Goal: Task Accomplishment & Management: Manage account settings

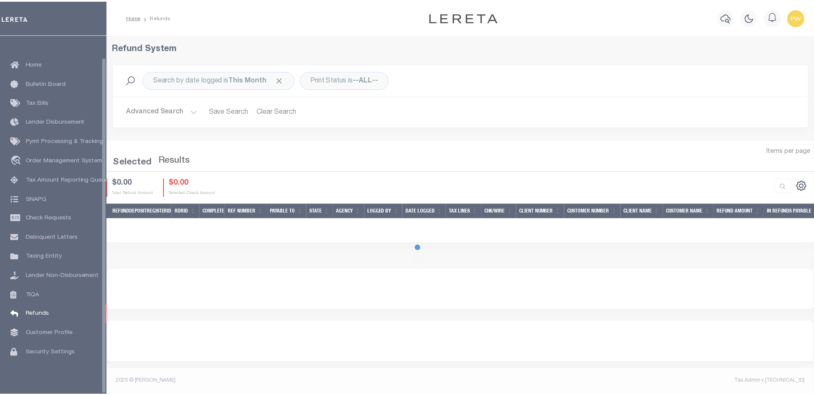
scroll to position [23, 0]
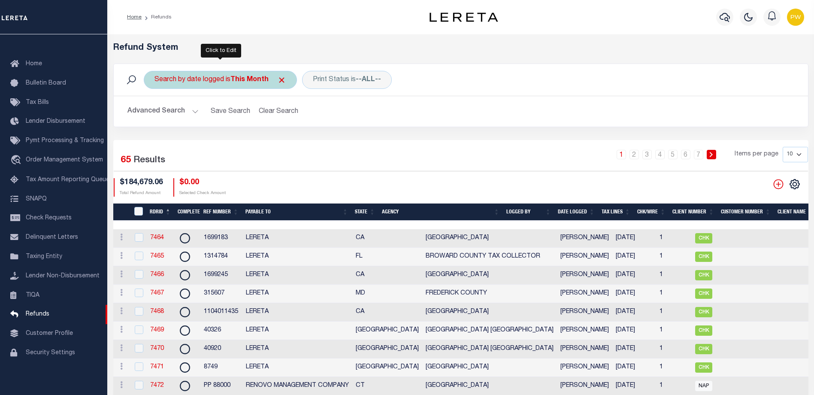
click at [263, 82] on b "This Month" at bounding box center [249, 79] width 38 height 7
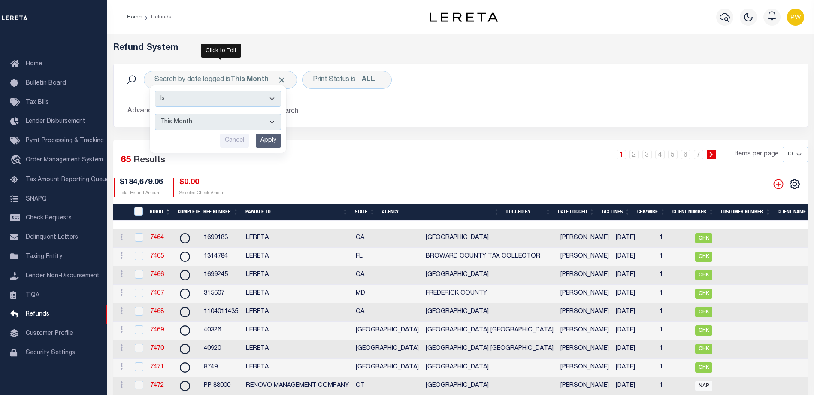
click at [274, 141] on input "Apply" at bounding box center [268, 140] width 25 height 14
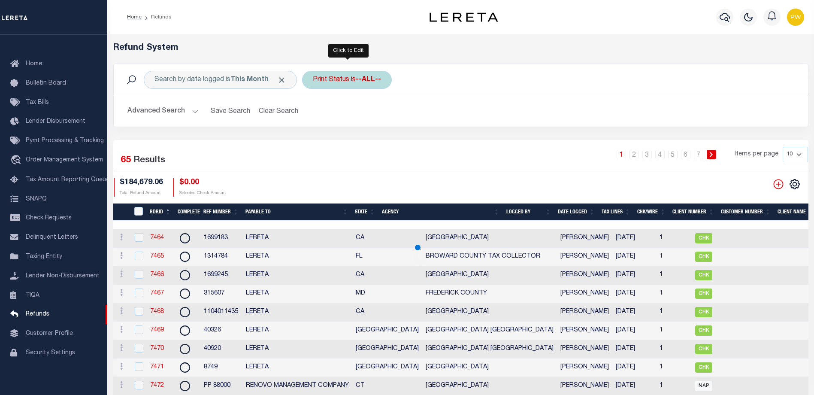
click at [351, 79] on div "Print Status is --ALL--" at bounding box center [347, 80] width 90 height 18
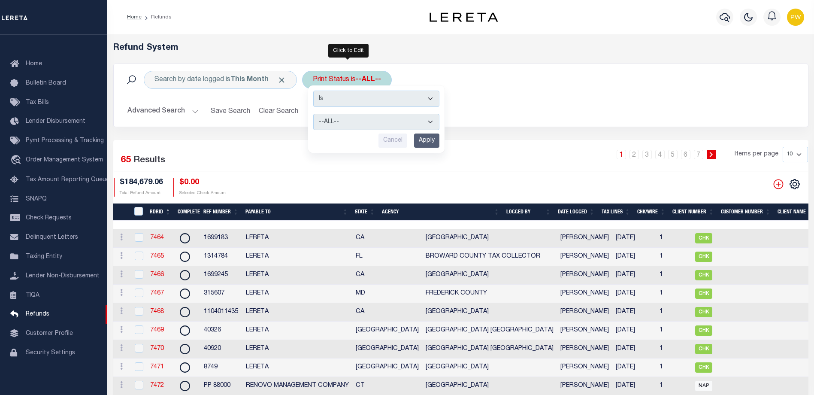
click at [430, 141] on input "Apply" at bounding box center [426, 140] width 25 height 14
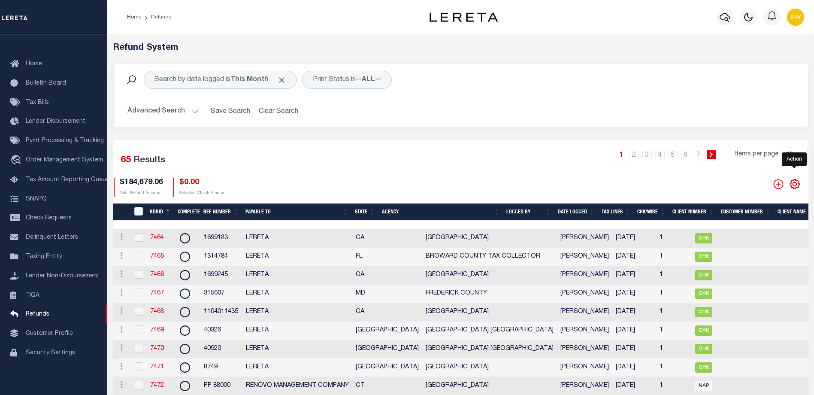
click at [796, 188] on icon "" at bounding box center [794, 183] width 9 height 9
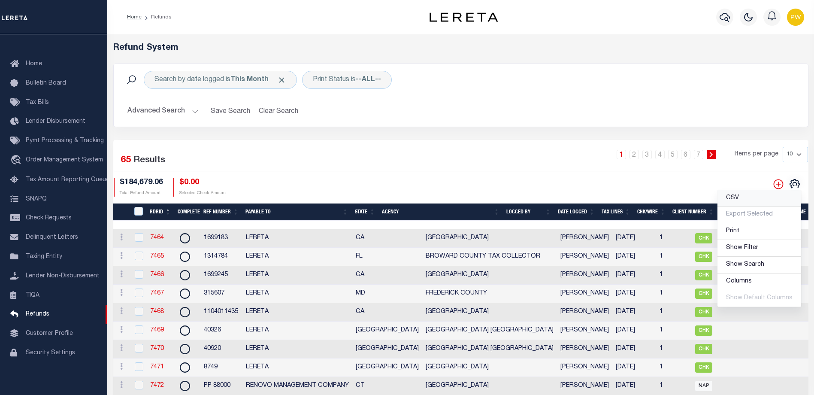
click at [735, 200] on span "CSV" at bounding box center [732, 198] width 13 height 6
click at [37, 138] on span "Pymt Processing & Tracking" at bounding box center [65, 141] width 78 height 6
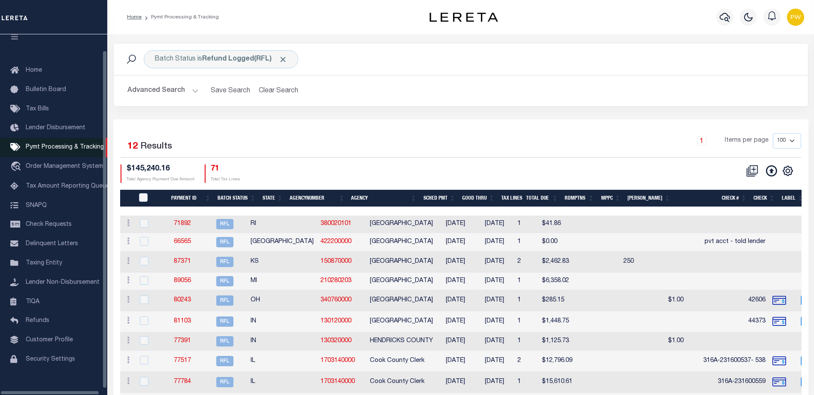
scroll to position [23, 0]
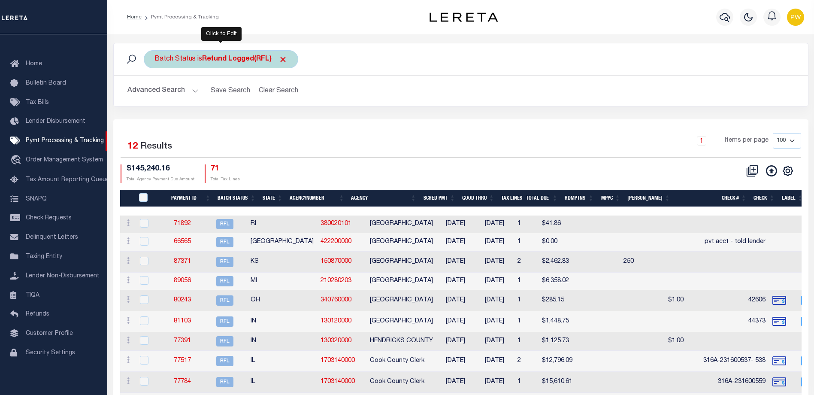
click at [237, 61] on b "Refund Logged(RFL)" at bounding box center [244, 59] width 85 height 7
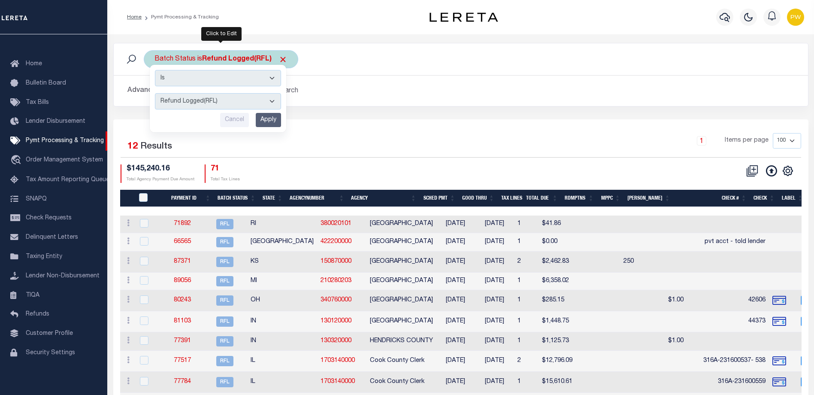
click at [274, 100] on select "Awaiting Funds (AWF) Cleared and Complete (CAC) New Check Needed (NCN) Payment …" at bounding box center [218, 101] width 126 height 16
select select "RFR"
click at [155, 93] on select "Awaiting Funds (AWF) Cleared and Complete (CAC) New Check Needed (NCN) Payment …" at bounding box center [218, 101] width 126 height 16
click at [266, 121] on input "Apply" at bounding box center [268, 120] width 25 height 14
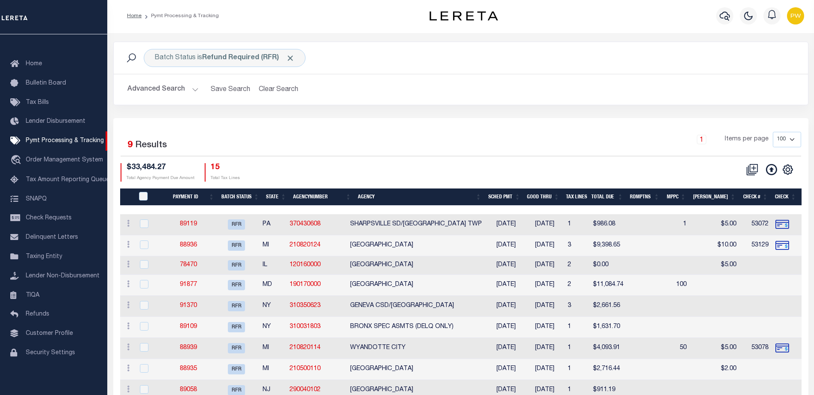
scroll to position [0, 0]
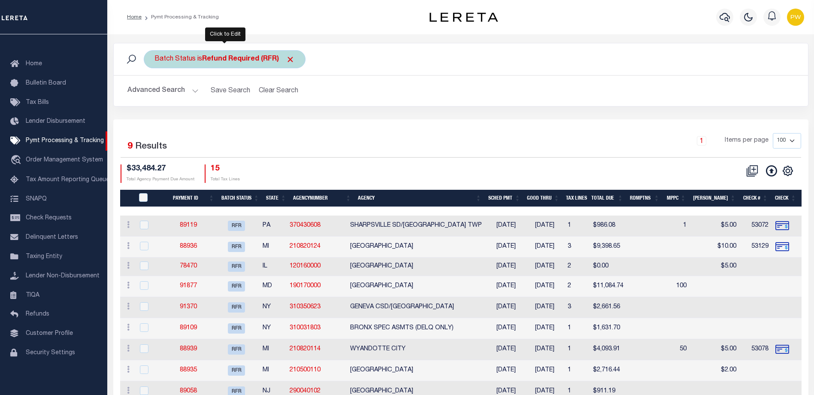
click at [222, 61] on b "Refund Required (RFR)" at bounding box center [248, 59] width 93 height 7
select select "RFR"
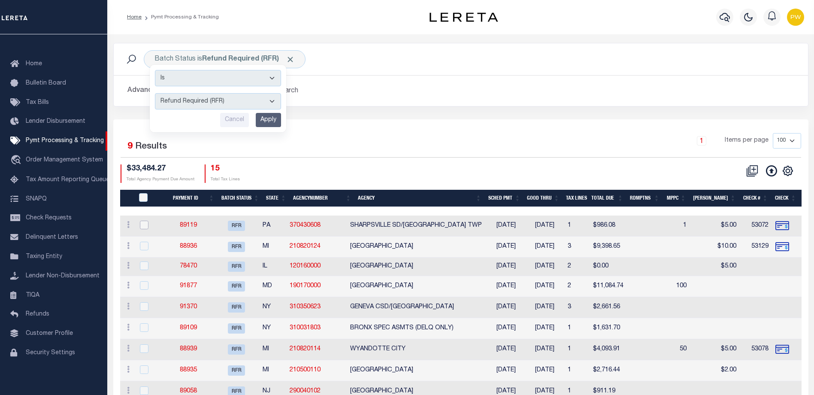
click at [144, 223] on input "checkbox" at bounding box center [144, 225] width 9 height 9
checkbox input "true"
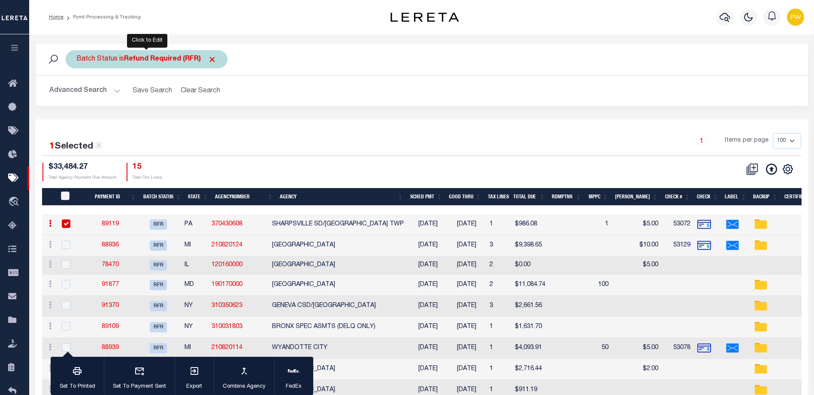
click at [127, 58] on b "Refund Required (RFR)" at bounding box center [170, 59] width 93 height 7
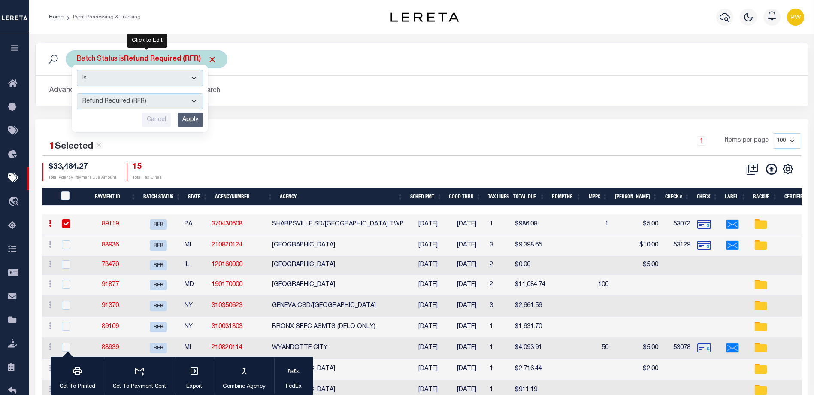
click at [194, 100] on select "Awaiting Funds (AWF) Cleared and Complete (CAC) New Check Needed (NCN) Payment …" at bounding box center [140, 101] width 126 height 16
select select "RFL"
click at [77, 93] on select "Awaiting Funds (AWF) Cleared and Complete (CAC) New Check Needed (NCN) Payment …" at bounding box center [140, 101] width 126 height 16
click at [194, 118] on input "Apply" at bounding box center [190, 120] width 25 height 14
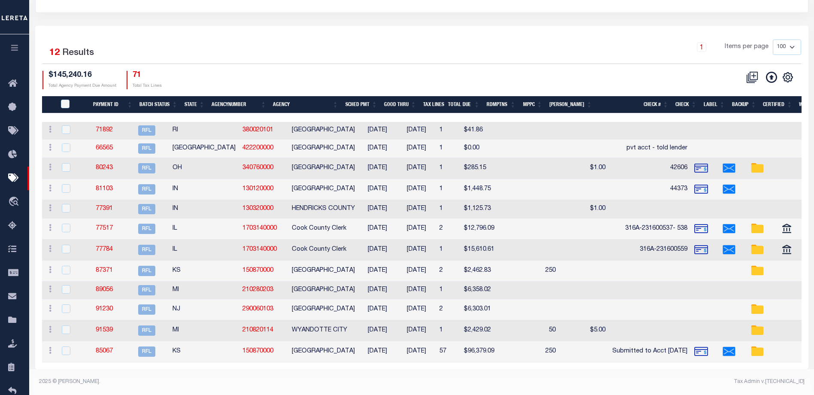
scroll to position [100, 0]
click at [113, 127] on link "71892" at bounding box center [104, 130] width 17 height 6
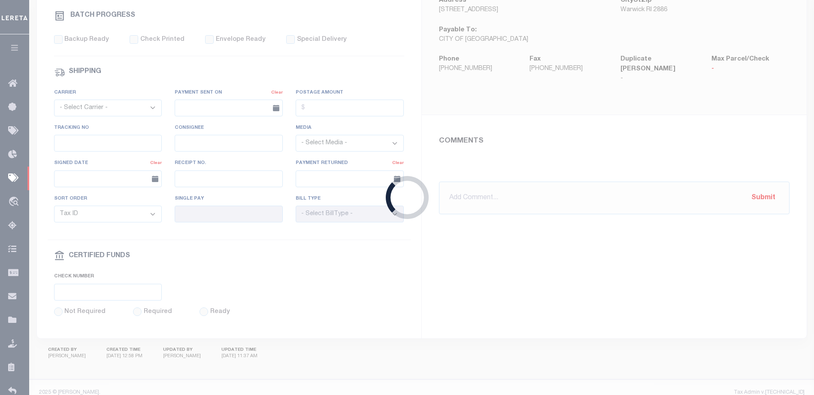
select select "RFL"
type input "[DATE]"
select select
type input "N"
radio input "true"
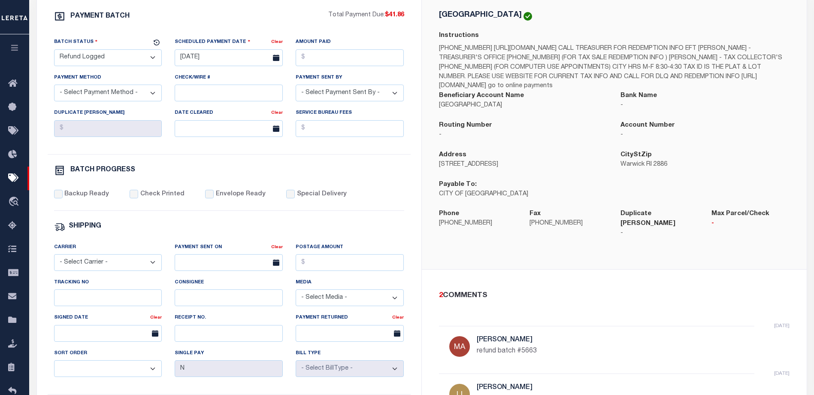
scroll to position [74, 0]
